Goal: Browse casually

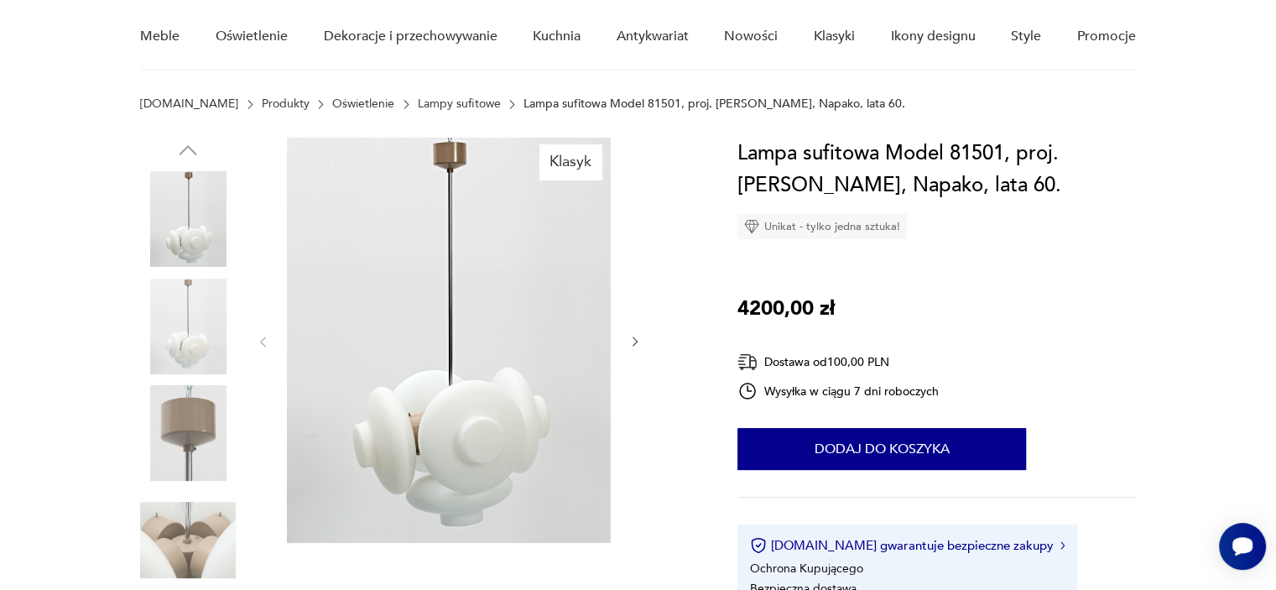
scroll to position [168, 0]
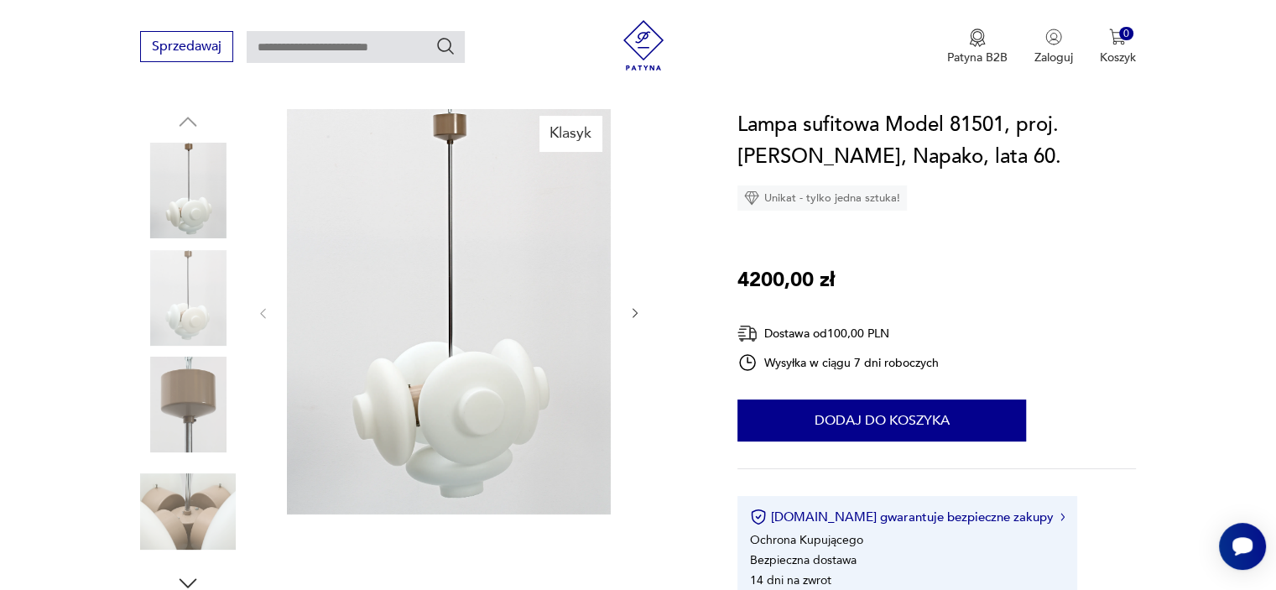
click at [198, 291] on img at bounding box center [188, 298] width 96 height 96
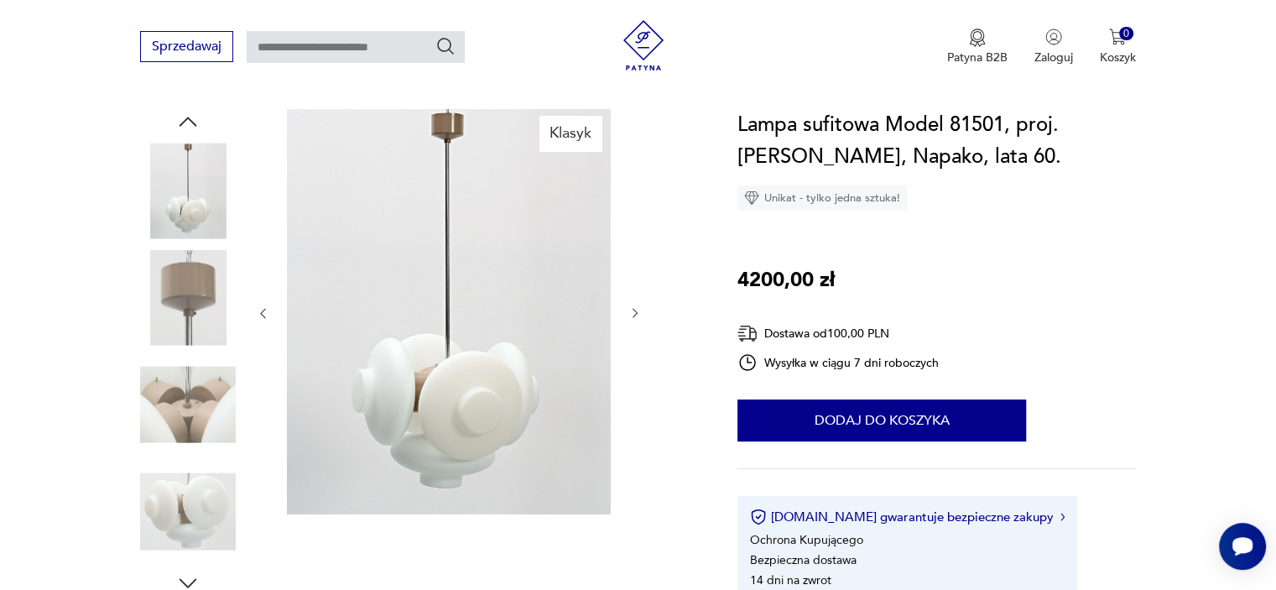
click at [187, 320] on img at bounding box center [188, 298] width 96 height 96
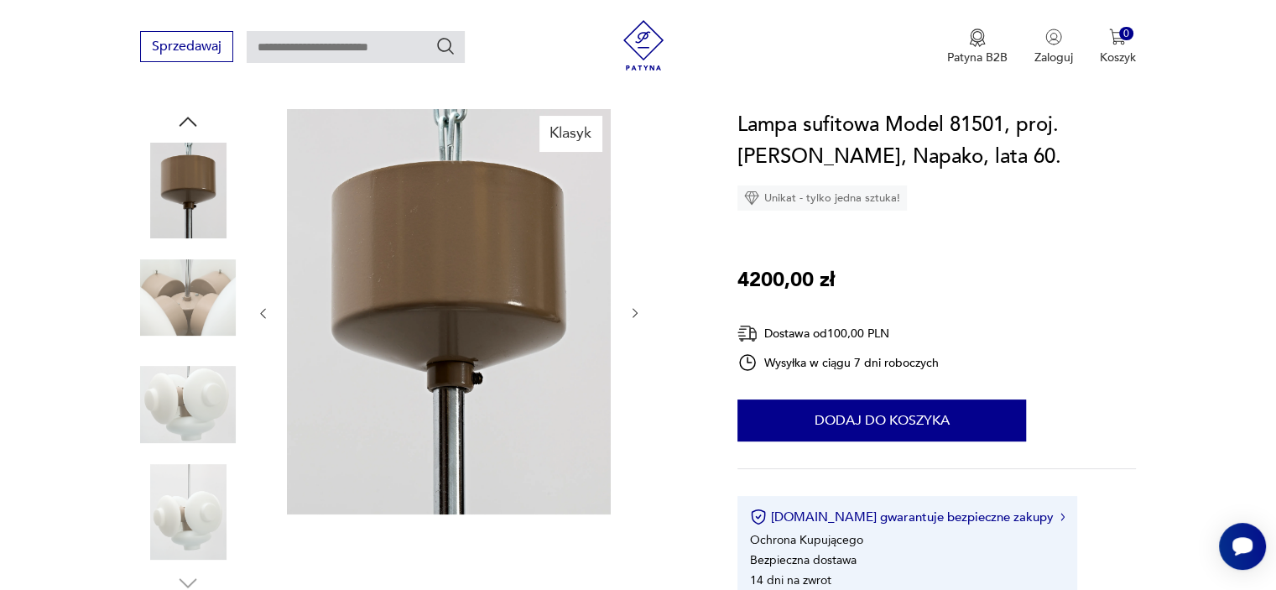
click at [204, 302] on img at bounding box center [188, 298] width 96 height 96
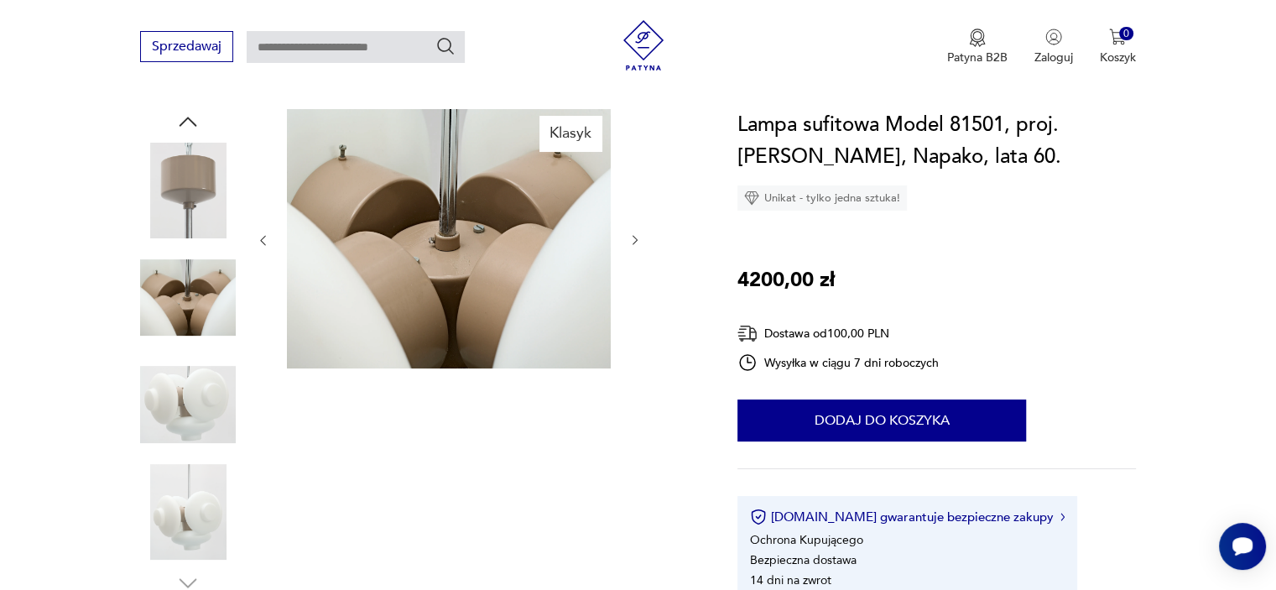
click at [197, 383] on img at bounding box center [188, 405] width 96 height 96
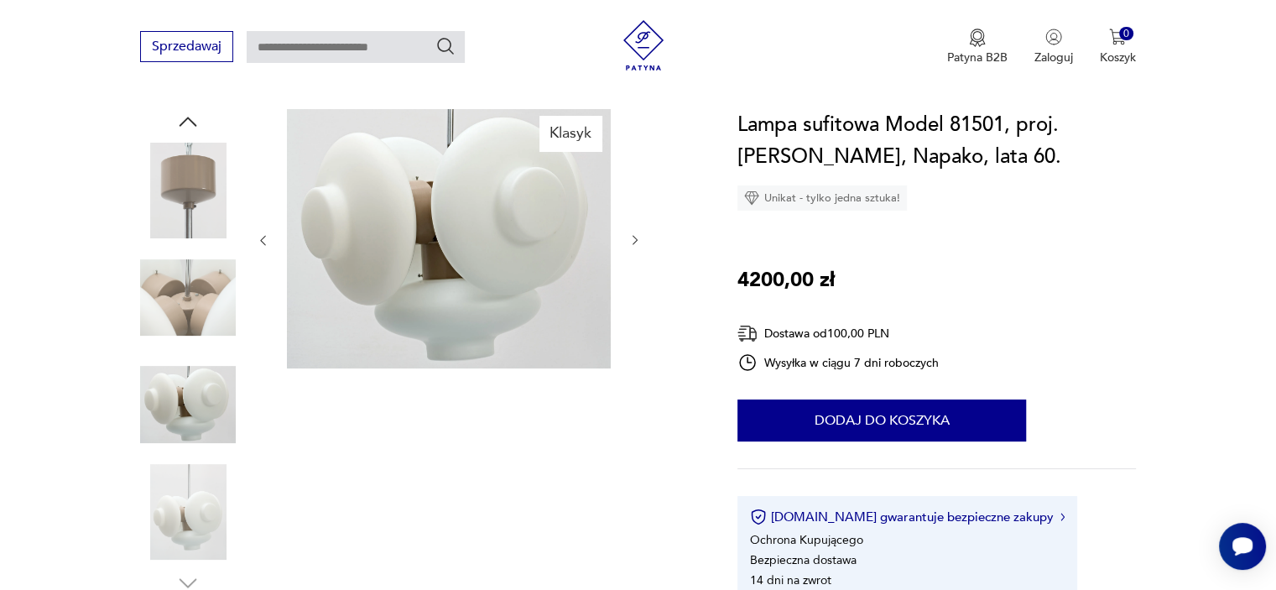
click at [188, 476] on img at bounding box center [188, 512] width 96 height 96
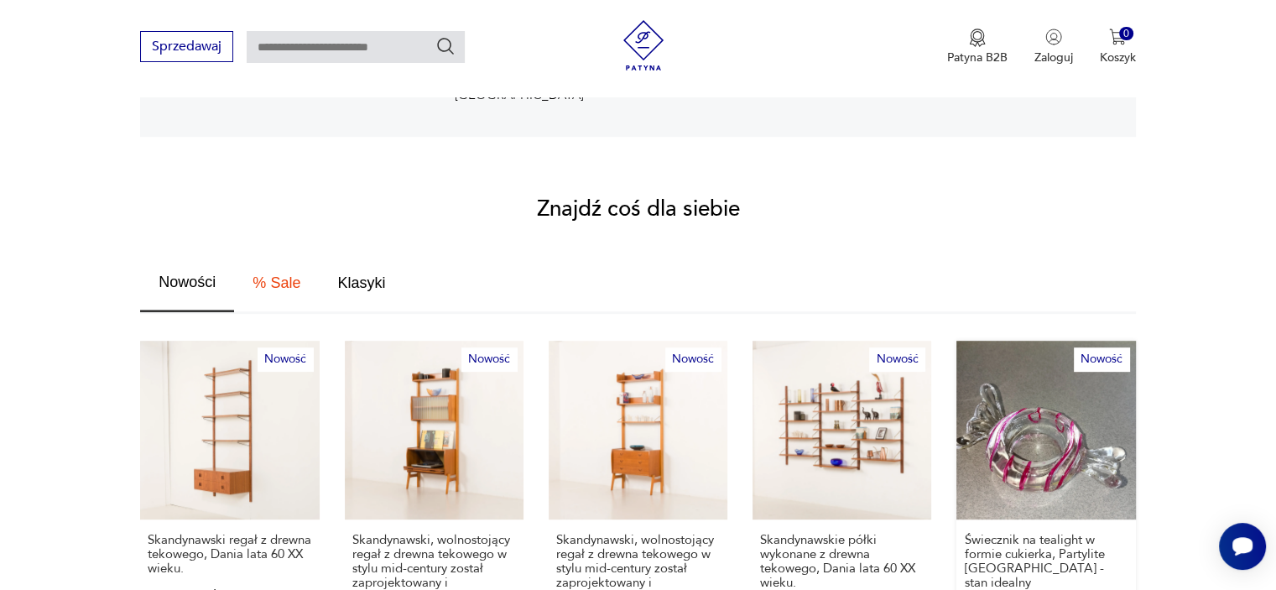
scroll to position [839, 0]
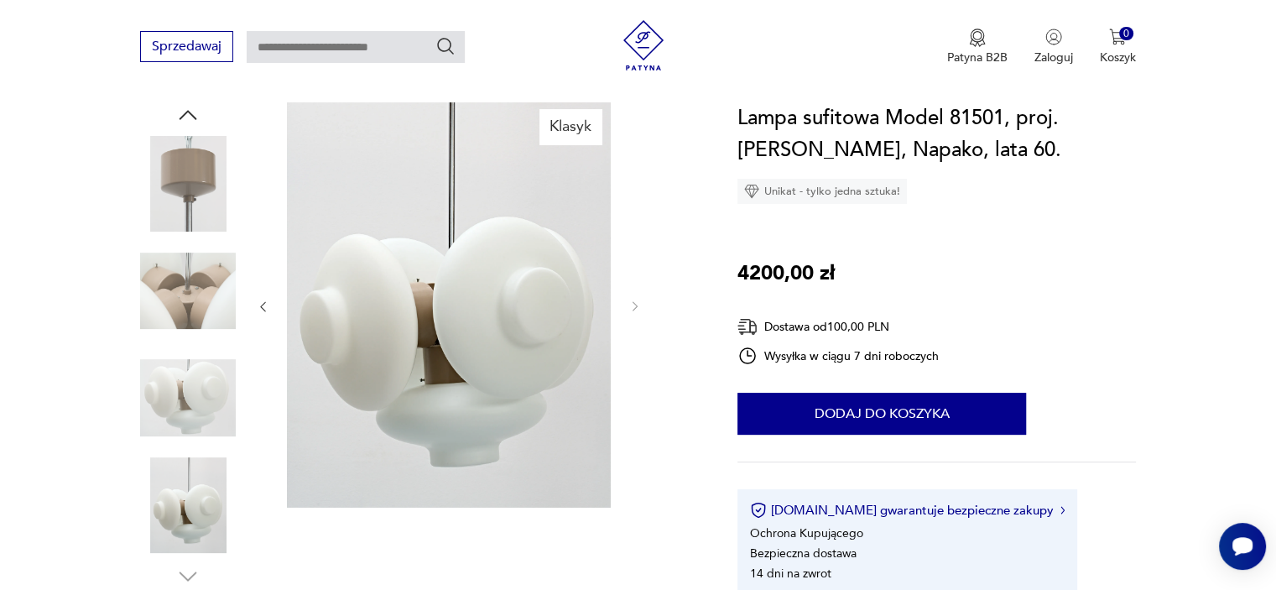
scroll to position [168, 0]
